Goal: Check status: Check status

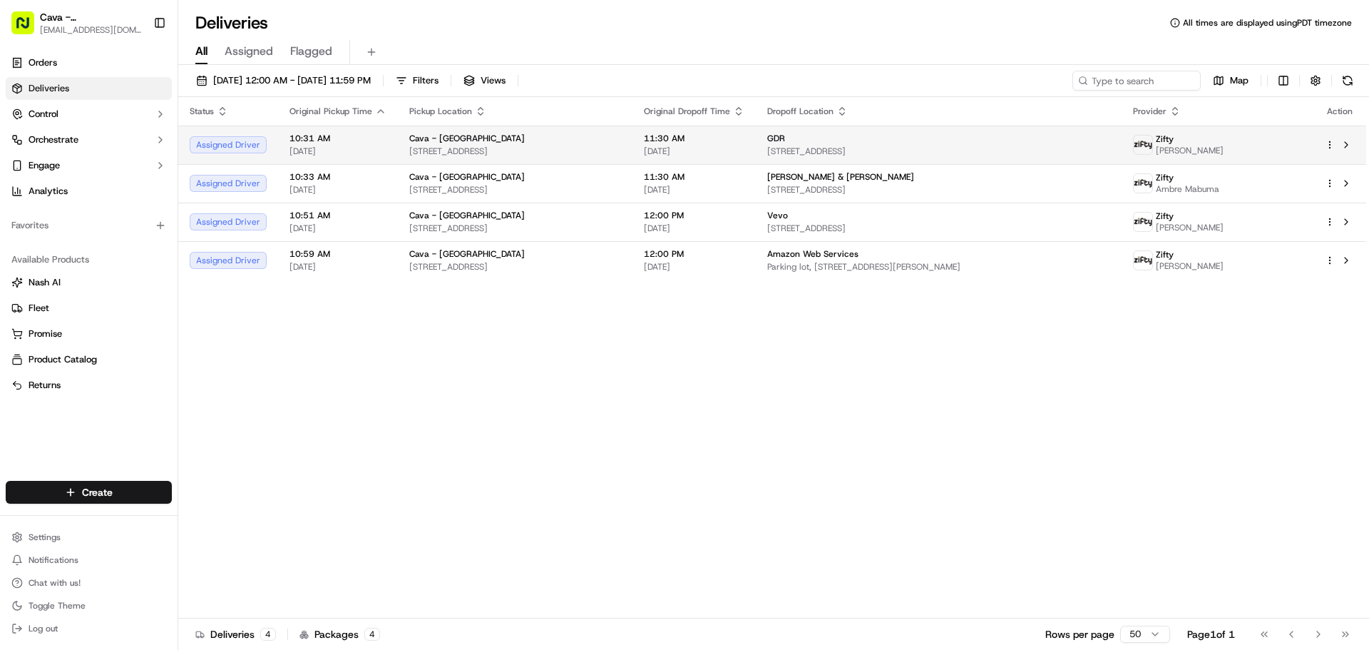
click at [419, 135] on span "Cava - [GEOGRAPHIC_DATA]" at bounding box center [467, 138] width 116 height 11
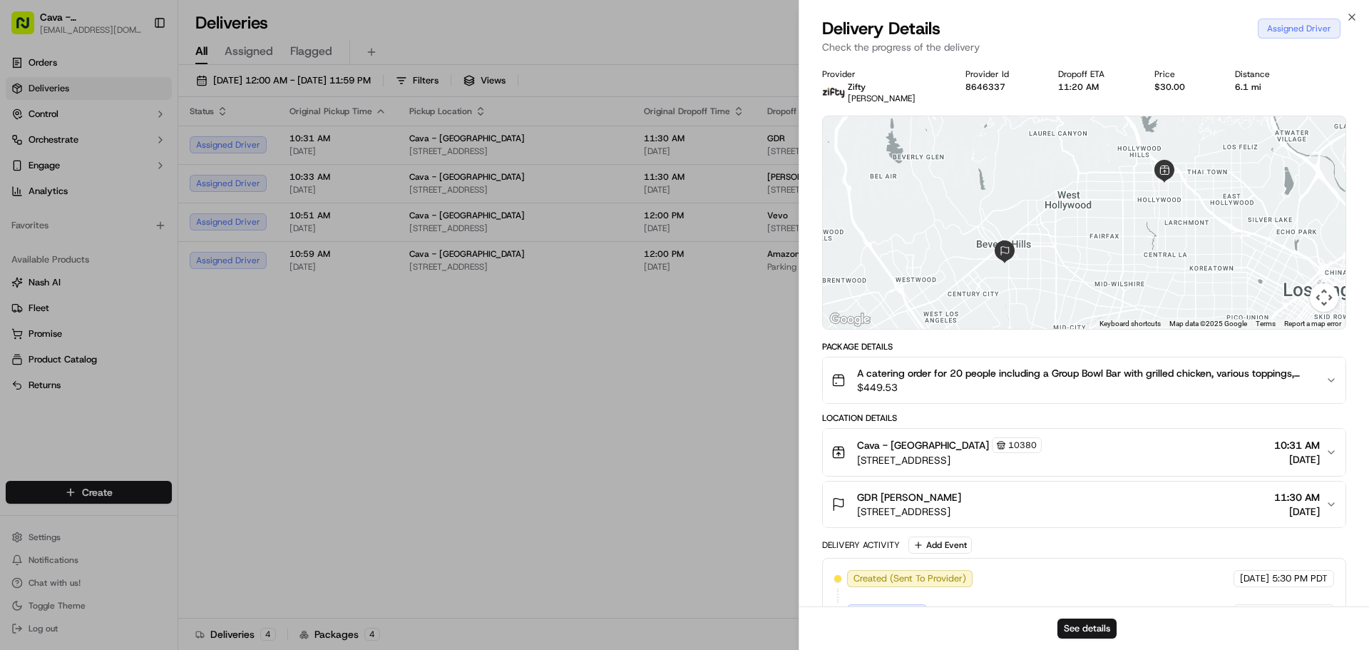
drag, startPoint x: 703, startPoint y: 518, endPoint x: 706, endPoint y: 483, distance: 35.8
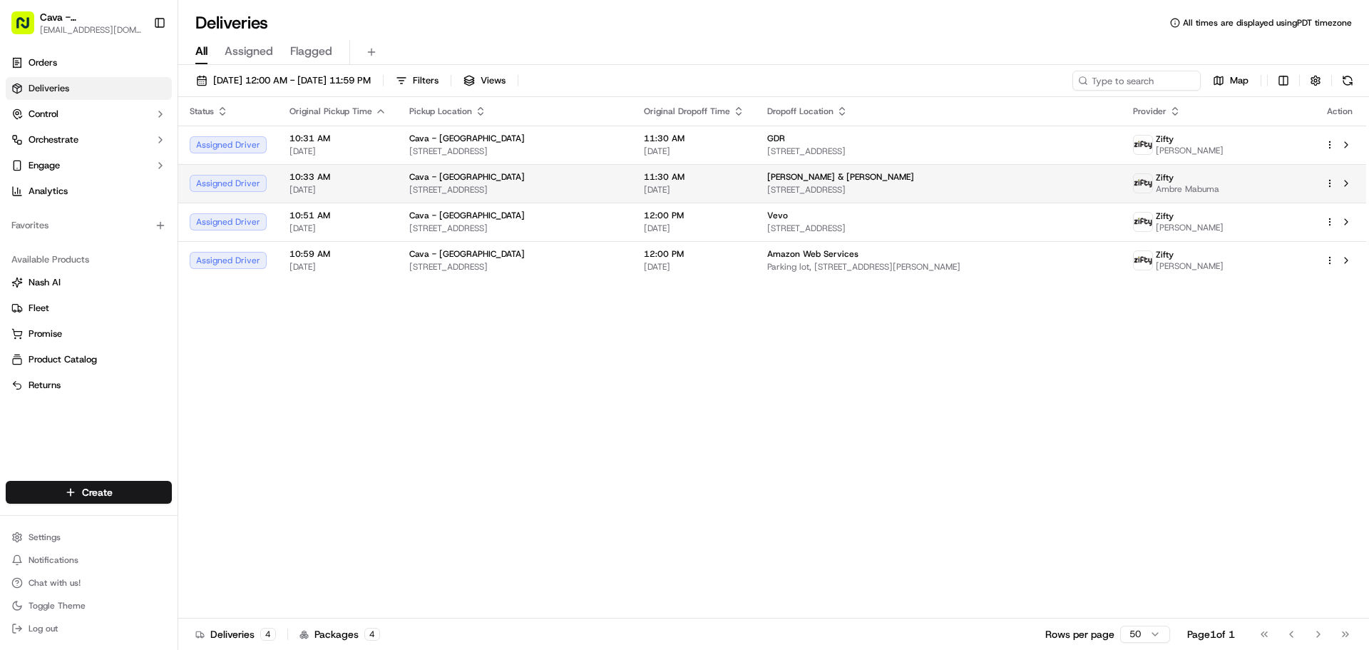
click at [431, 193] on span "[STREET_ADDRESS]" at bounding box center [515, 189] width 212 height 11
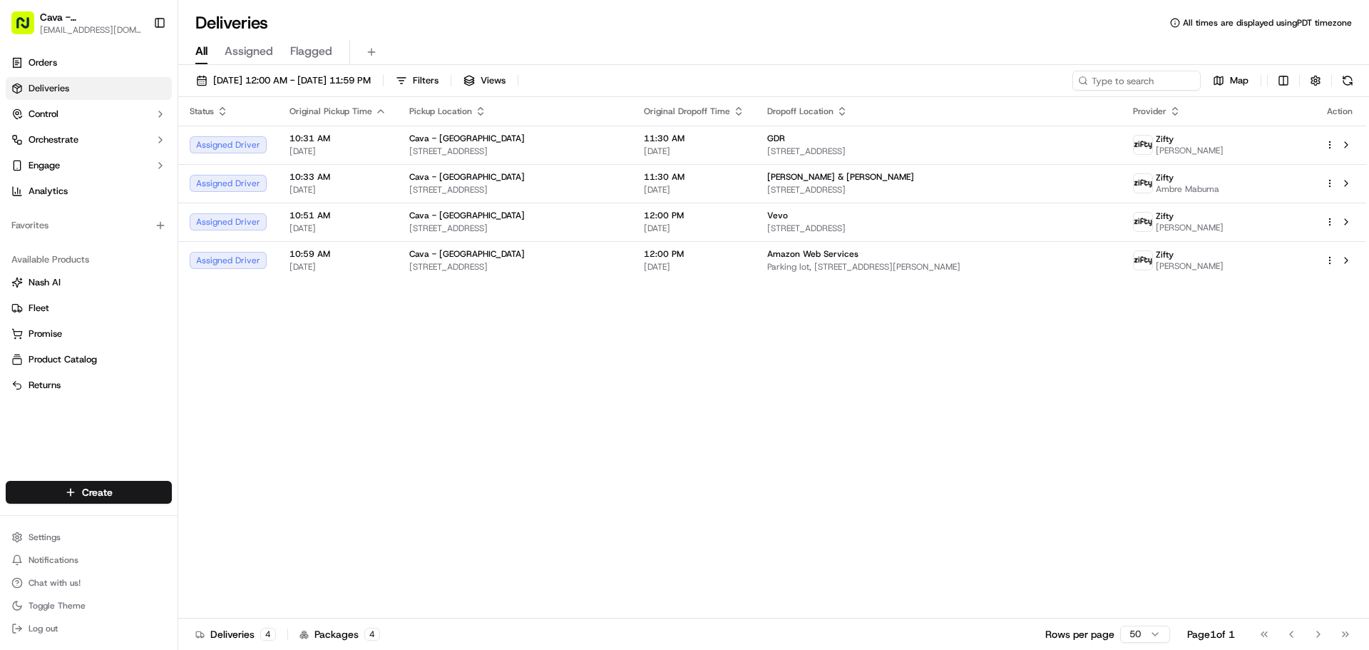
drag, startPoint x: 376, startPoint y: 381, endPoint x: 396, endPoint y: 267, distance: 115.1
click at [398, 220] on td "Cava - Hollywood [STREET_ADDRESS]" at bounding box center [515, 222] width 235 height 39
click at [548, 265] on span "[STREET_ADDRESS]" at bounding box center [515, 266] width 212 height 11
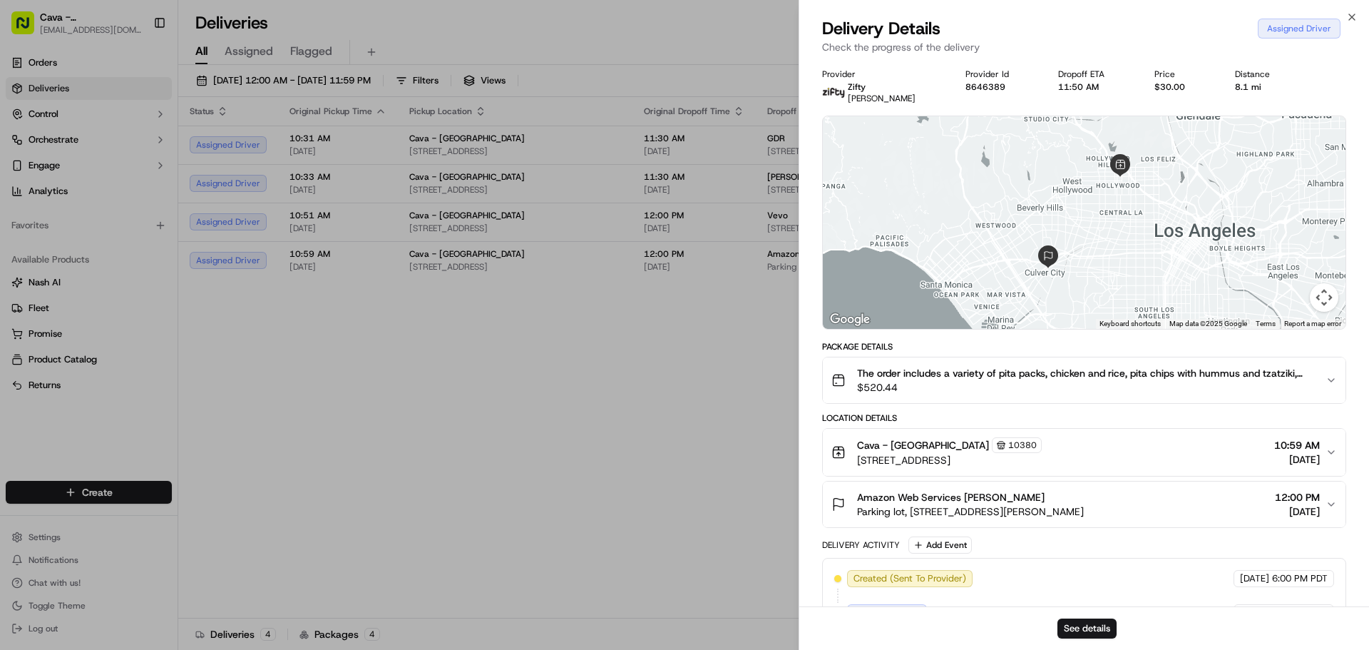
click at [1242, 455] on div "Cava - Hollywood 10380 [STREET_ADDRESS] 10:59 AM [DATE]" at bounding box center [1078, 452] width 494 height 30
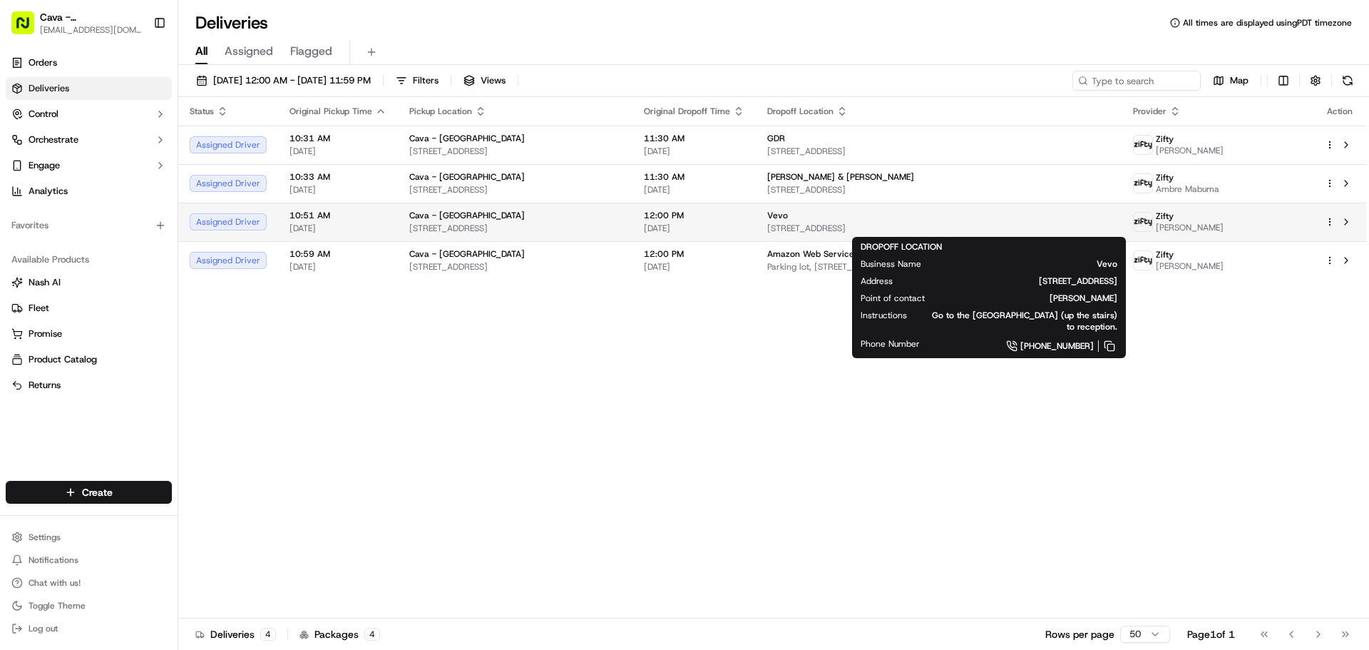
click at [858, 216] on div "Vevo" at bounding box center [938, 215] width 343 height 11
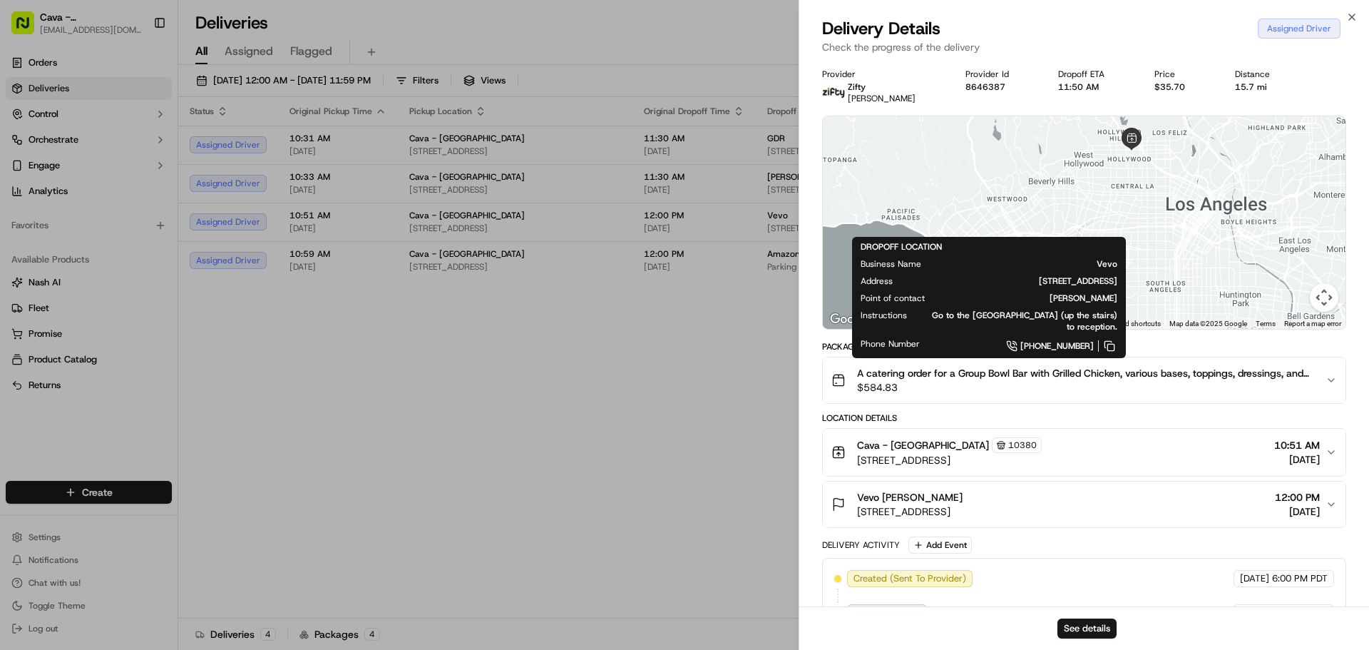
click at [1324, 448] on div "Cava - Hollywood 10380 [STREET_ADDRESS] 10:51 AM [DATE]" at bounding box center [1078, 452] width 494 height 30
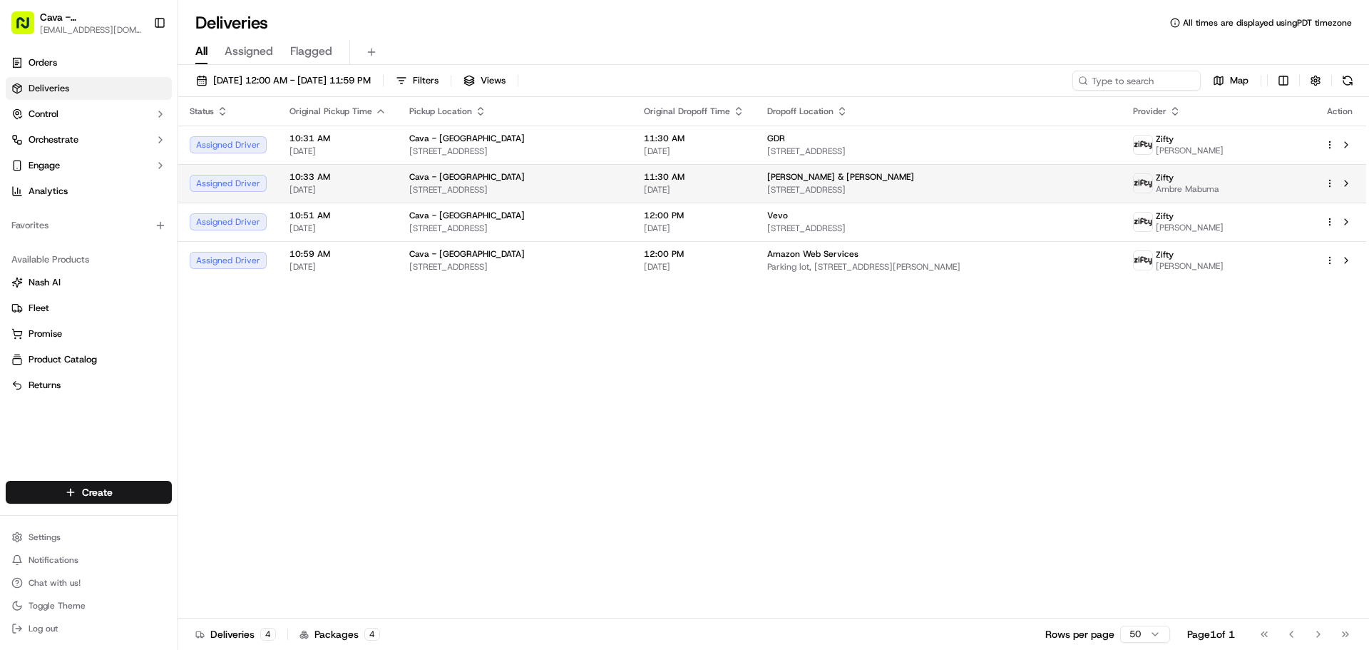
click at [422, 182] on span "Cava - [GEOGRAPHIC_DATA]" at bounding box center [467, 176] width 116 height 11
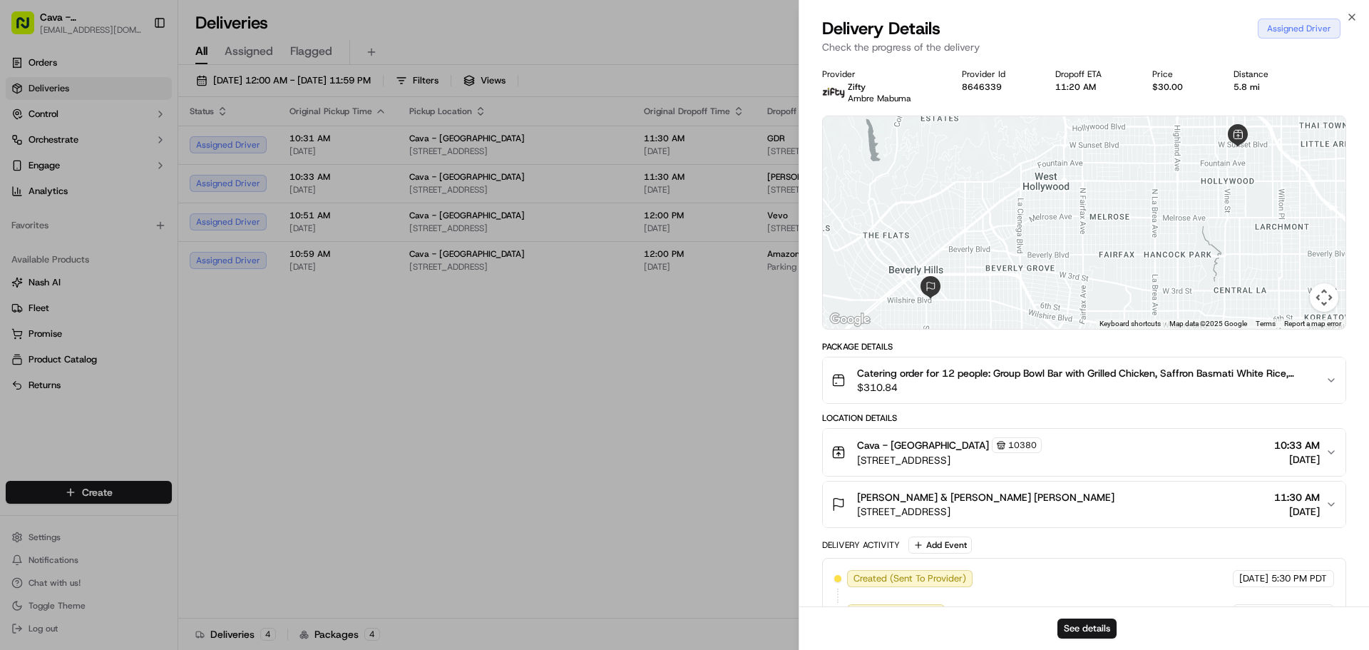
drag, startPoint x: 1278, startPoint y: 461, endPoint x: 1276, endPoint y: 454, distance: 7.3
click at [1277, 459] on span "[DATE]" at bounding box center [1297, 459] width 46 height 14
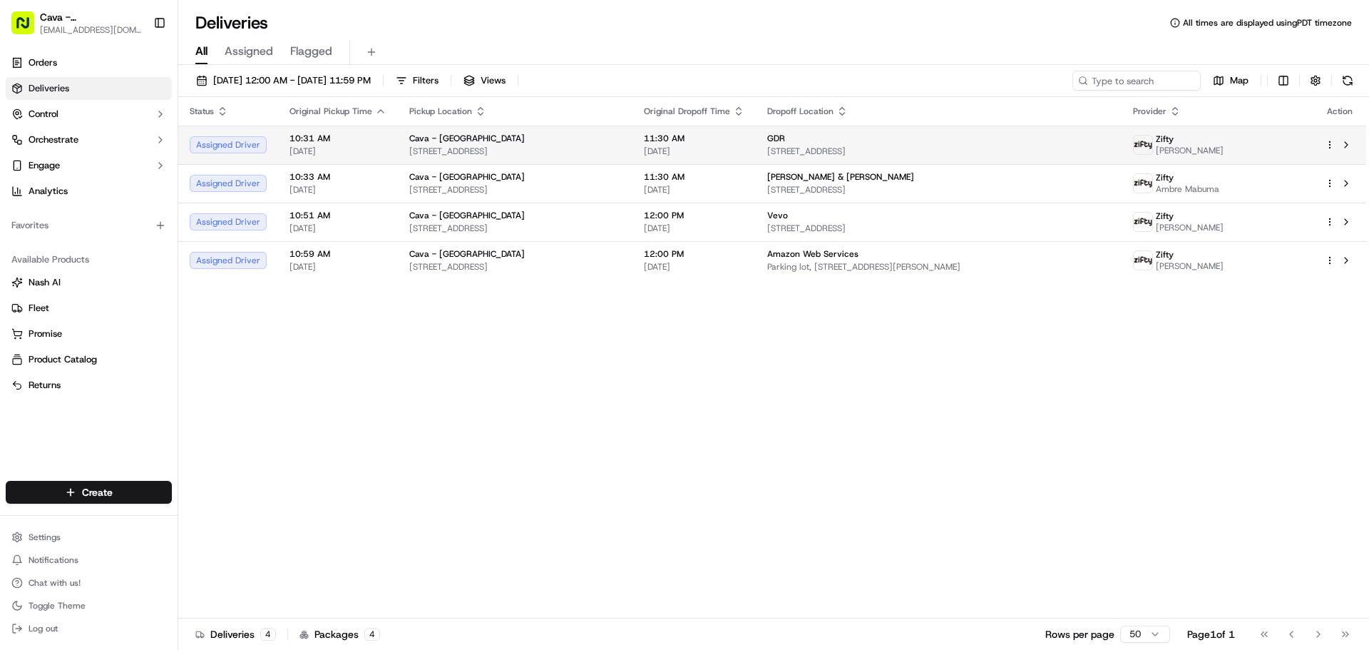
click at [466, 137] on span "Cava - [GEOGRAPHIC_DATA]" at bounding box center [467, 138] width 116 height 11
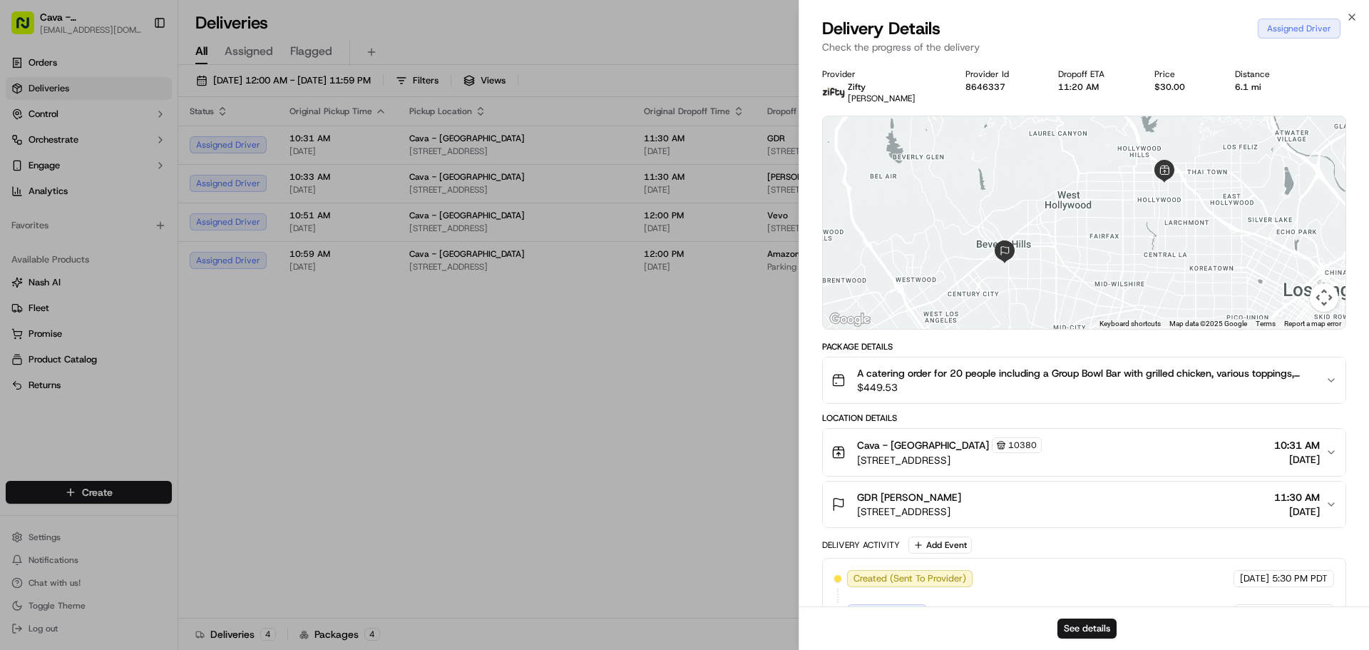
click at [1321, 457] on div "Cava - Hollywood 10380 [STREET_ADDRESS] 10:31 AM [DATE]" at bounding box center [1078, 452] width 494 height 30
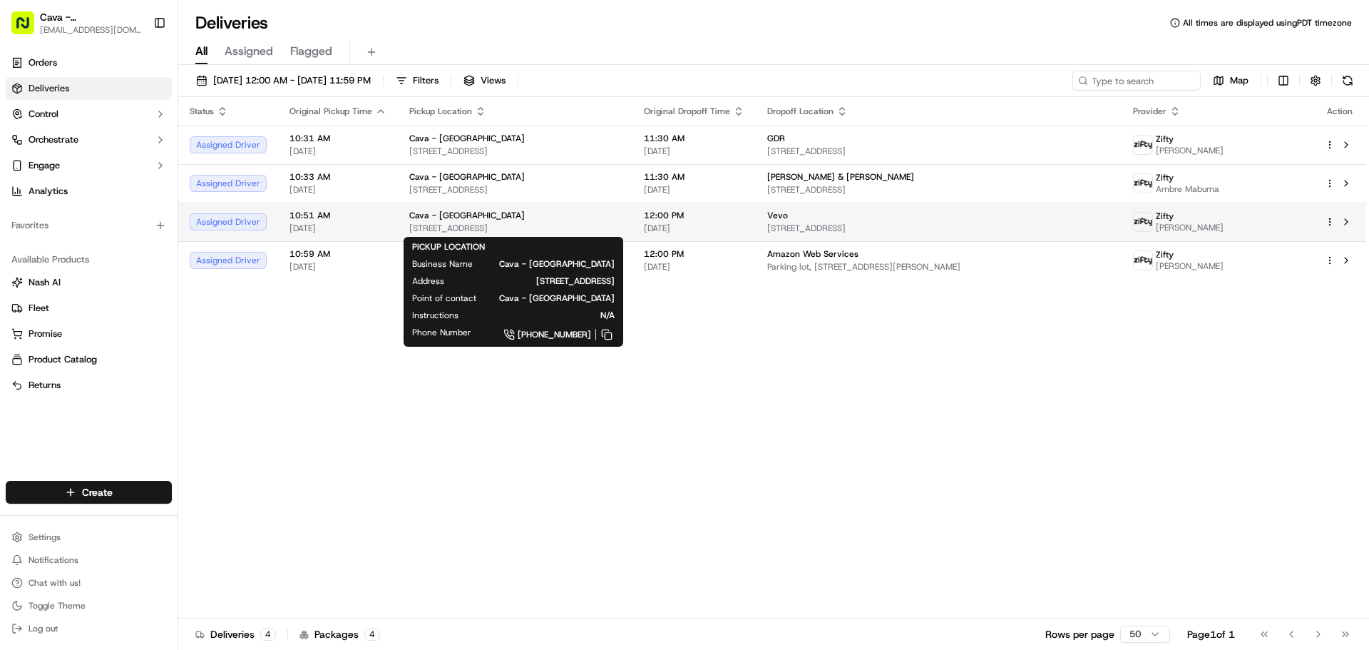
click at [488, 210] on div "Cava - [GEOGRAPHIC_DATA]" at bounding box center [515, 215] width 212 height 11
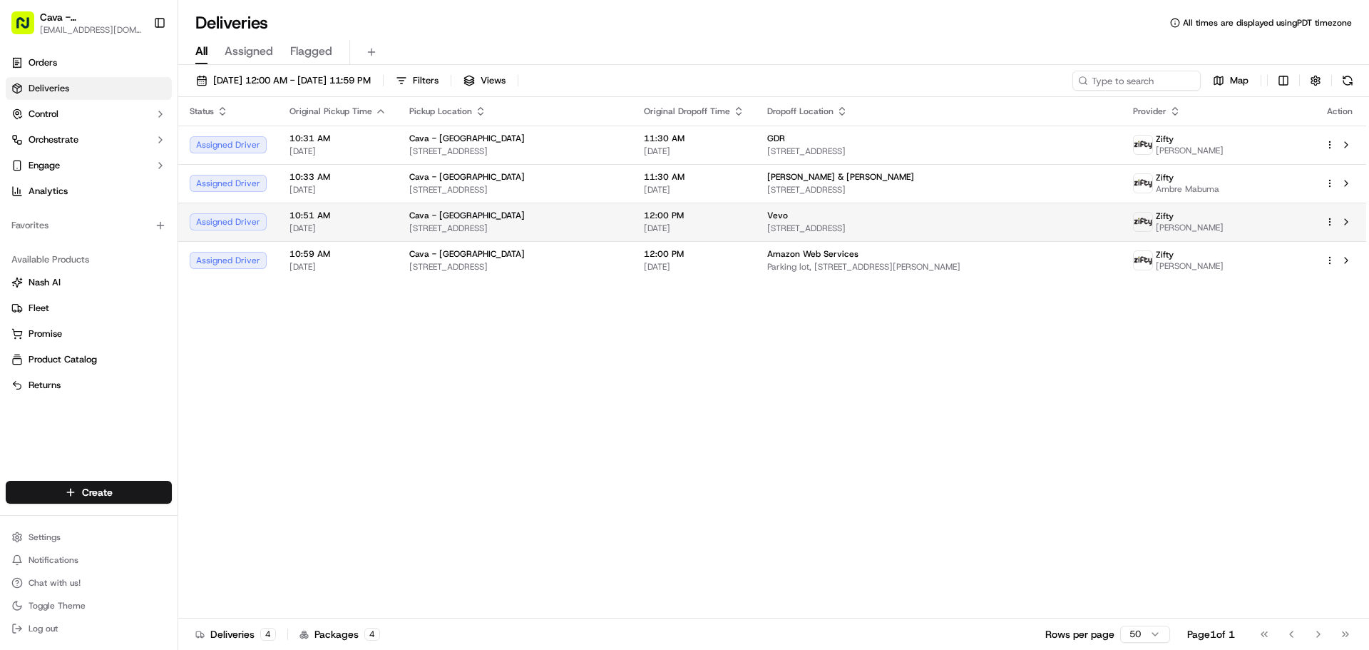
click at [533, 225] on span "[STREET_ADDRESS]" at bounding box center [515, 227] width 212 height 11
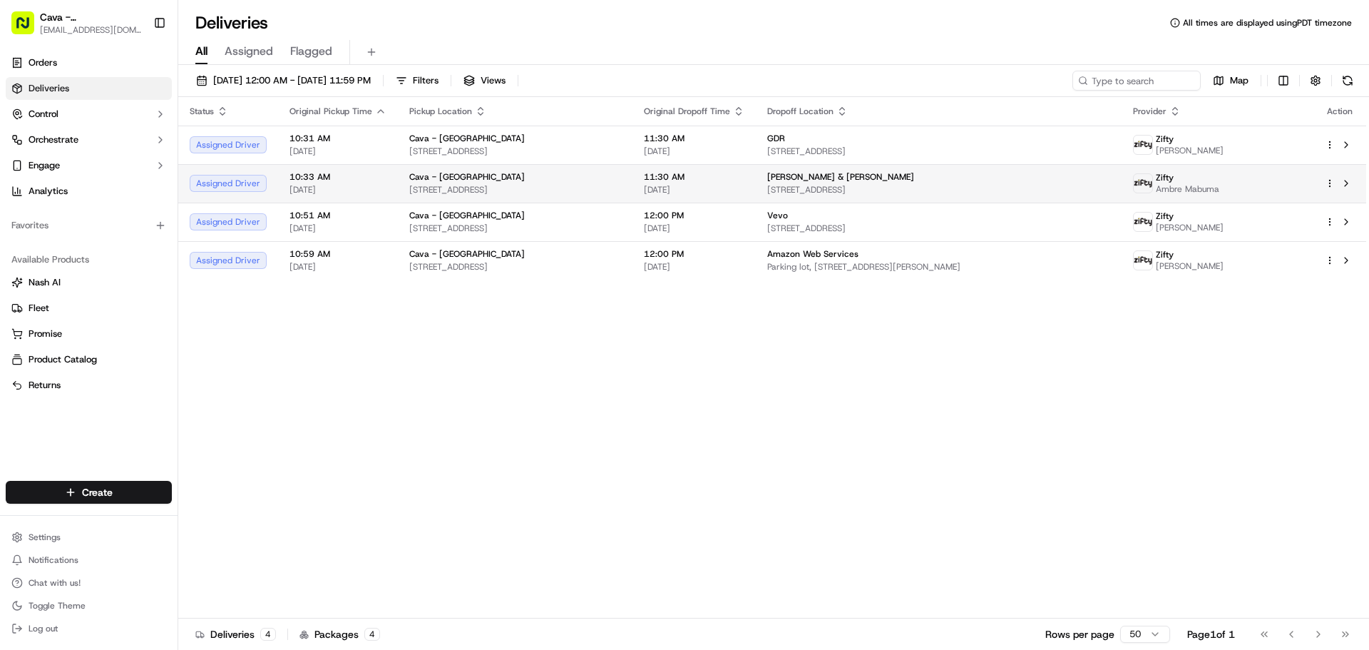
click at [558, 200] on td "Cava - Hollywood [STREET_ADDRESS]" at bounding box center [515, 183] width 235 height 39
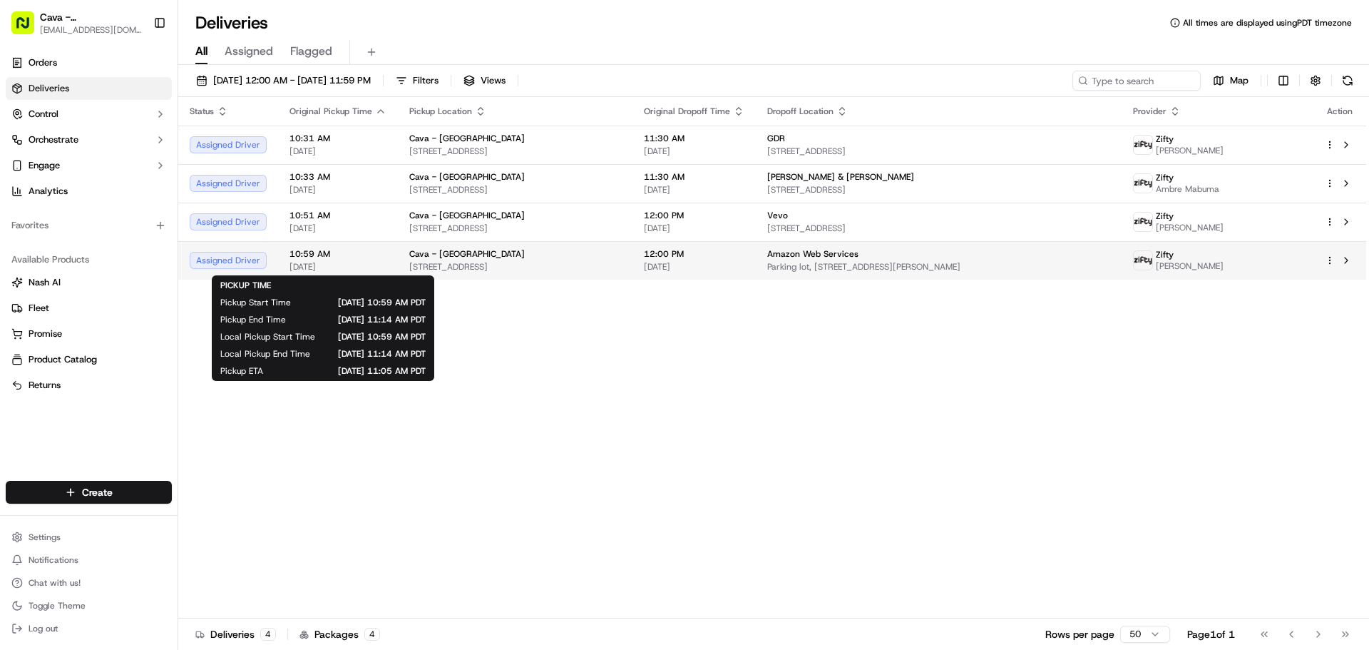
click at [376, 264] on span "[DATE]" at bounding box center [338, 266] width 97 height 11
